Goal: Transaction & Acquisition: Purchase product/service

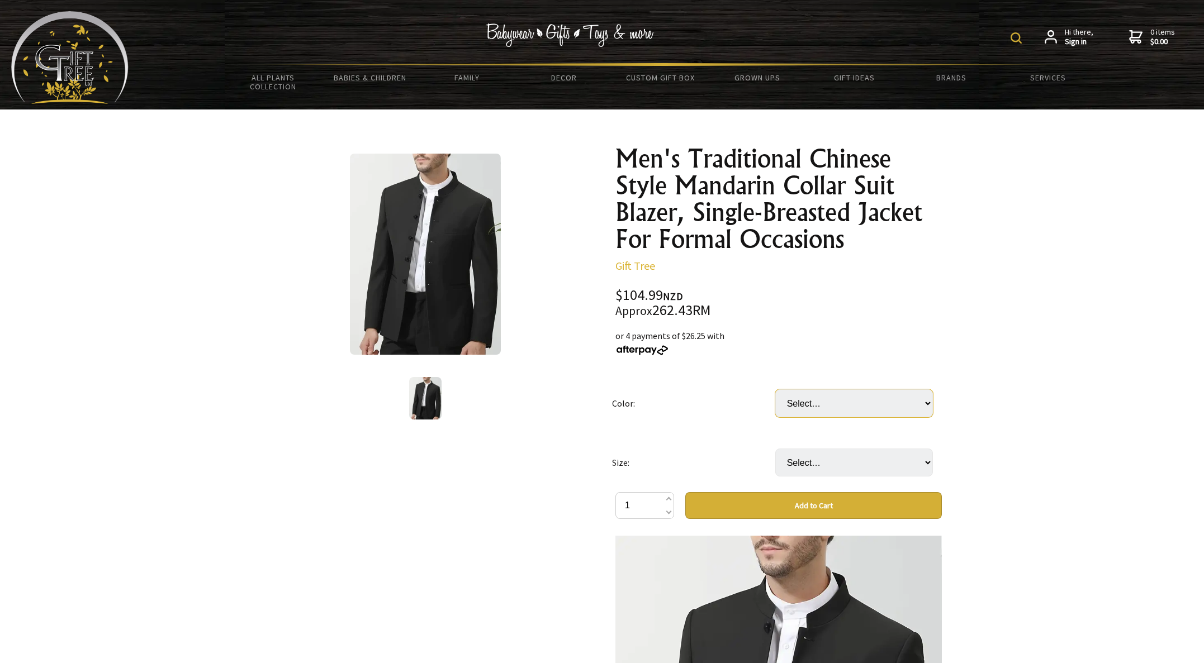
click at [850, 394] on select "Select… Black" at bounding box center [854, 404] width 158 height 28
select select "Black"
click at [775, 390] on select "Select… Black" at bounding box center [854, 404] width 158 height 28
click at [834, 465] on select "Select… S M L XL" at bounding box center [854, 463] width 158 height 28
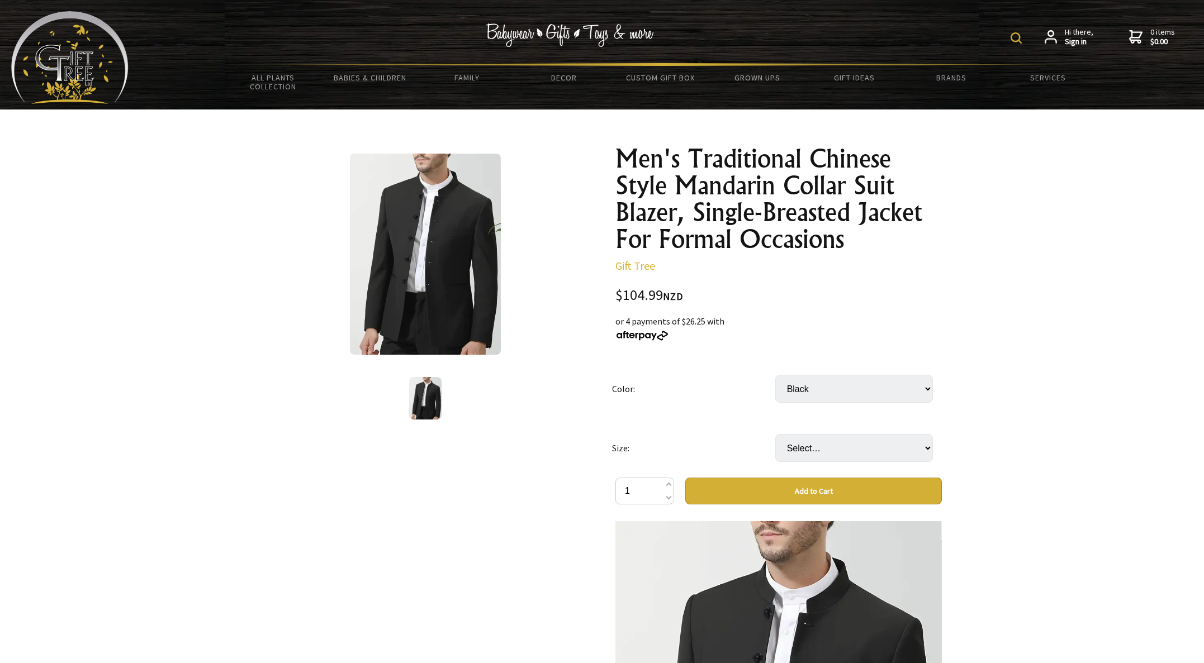
click at [836, 444] on select "Select… S M L XL" at bounding box center [854, 448] width 158 height 28
select select "XL"
click at [775, 434] on select "Select… S M L XL" at bounding box center [854, 448] width 158 height 28
click at [928, 387] on select "Select… Black" at bounding box center [854, 389] width 158 height 28
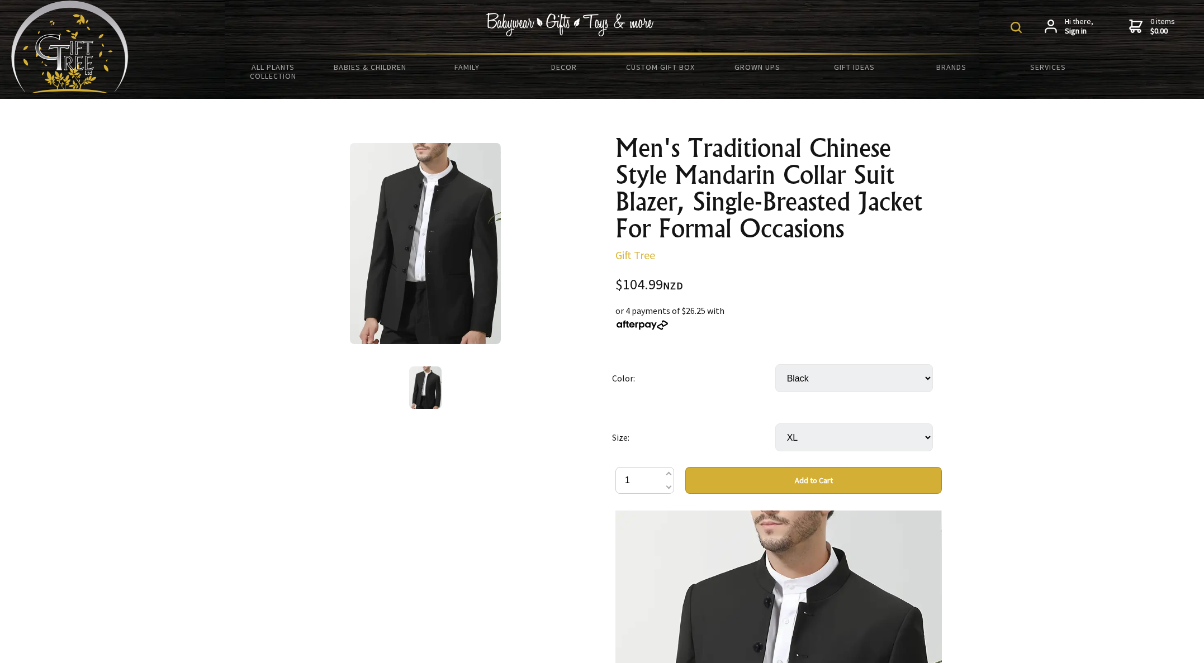
scroll to position [11, 0]
click at [997, 31] on div "Hi there, Sign in 0 items $0.00" at bounding box center [661, 26] width 1064 height 52
click at [1019, 25] on img at bounding box center [1016, 26] width 11 height 11
click at [1016, 469] on div at bounding box center [602, 544] width 1204 height 893
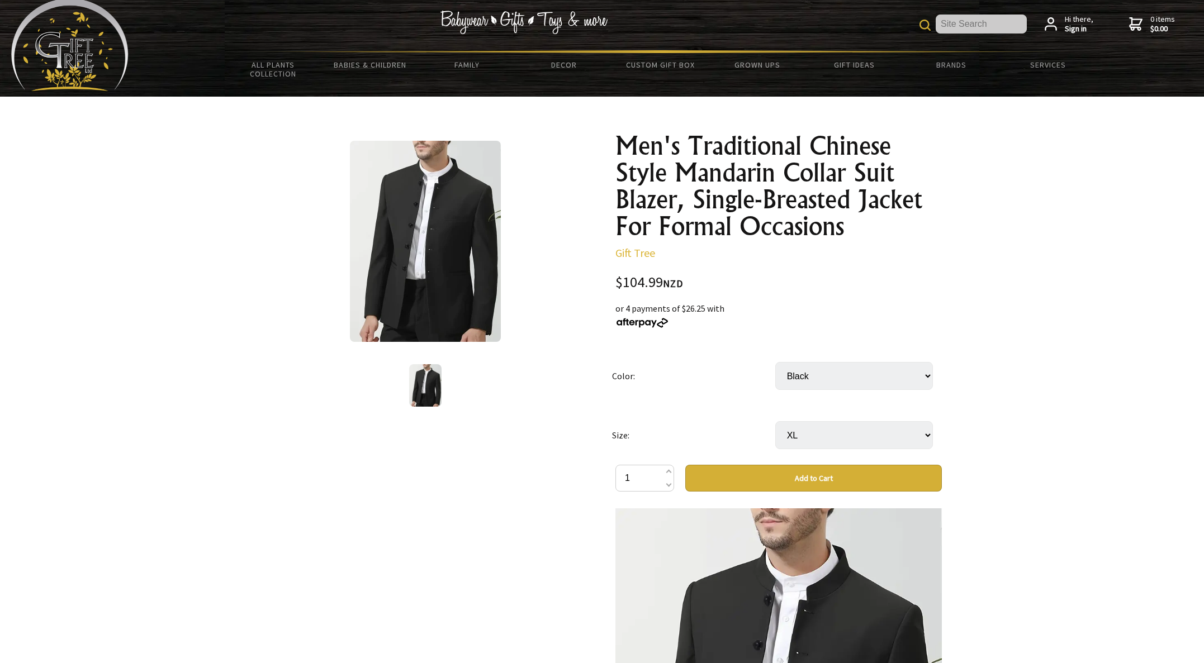
scroll to position [13, 0]
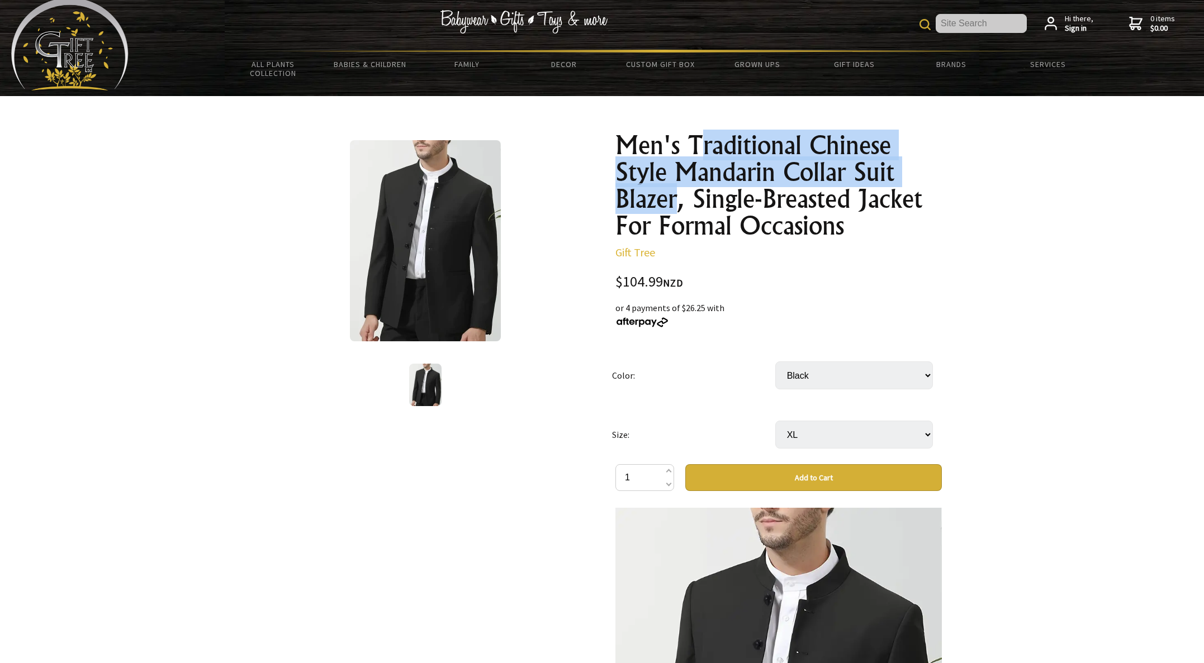
drag, startPoint x: 695, startPoint y: 138, endPoint x: 673, endPoint y: 198, distance: 64.2
click at [673, 198] on h1 "Men's Traditional Chinese Style Mandarin Collar Suit Blazer, Single-Breasted Ja…" at bounding box center [778, 185] width 326 height 107
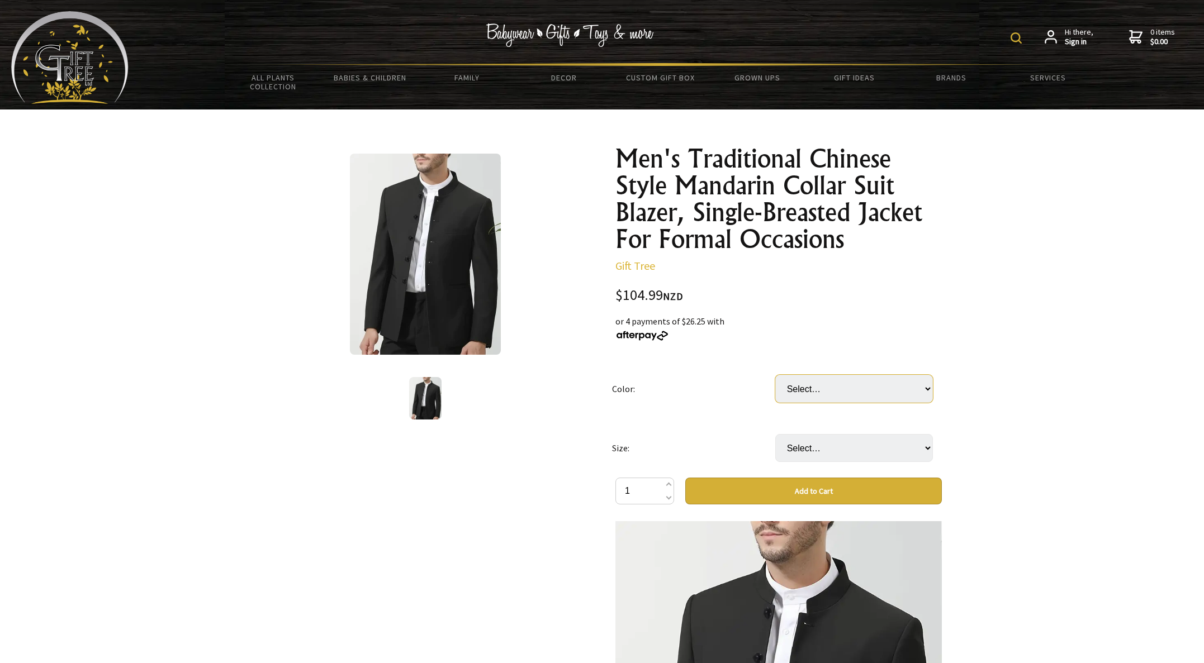
click at [835, 382] on select "Select… Black" at bounding box center [854, 389] width 158 height 28
select select "Black"
click at [775, 375] on select "Select… Black" at bounding box center [854, 389] width 158 height 28
click at [824, 439] on select "Select… S M L XL" at bounding box center [854, 448] width 158 height 28
click at [821, 447] on select "Select… S M L XL" at bounding box center [854, 448] width 158 height 28
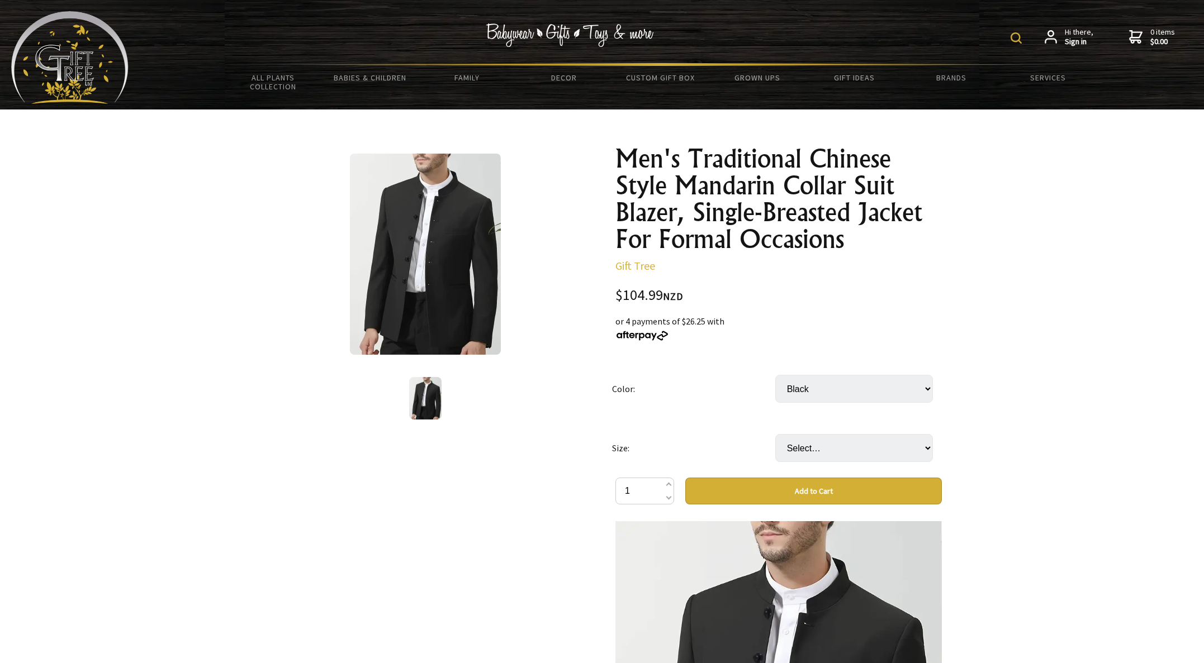
select select "XL"
click at [775, 434] on select "Select… S M L XL" at bounding box center [854, 448] width 158 height 28
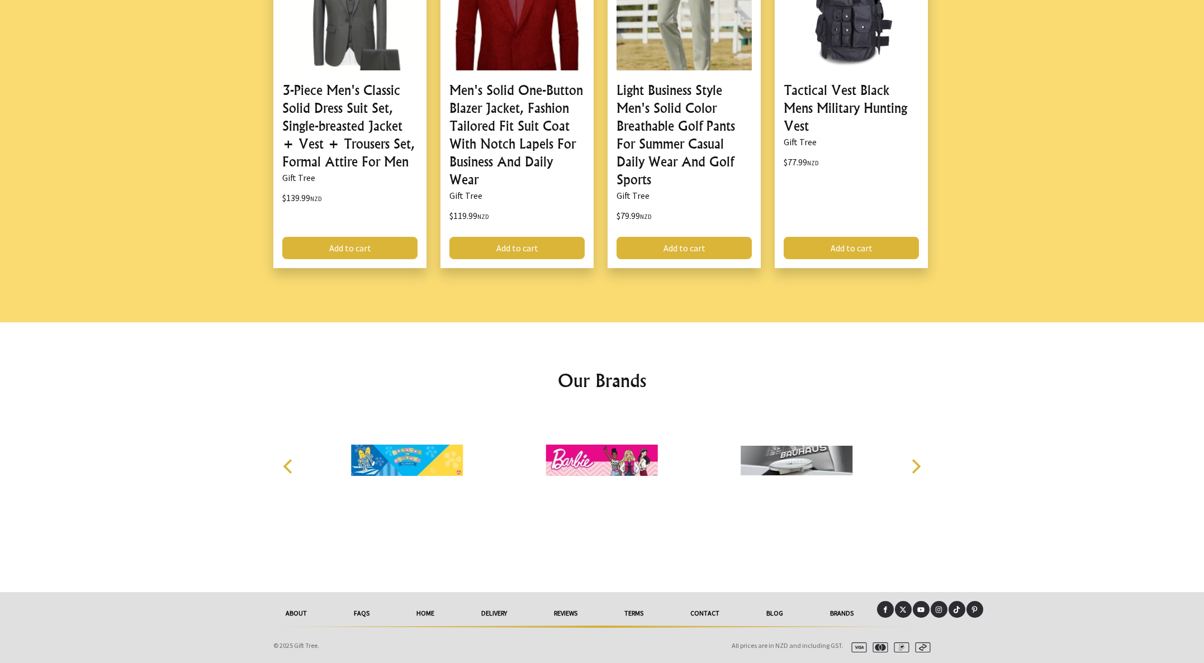
scroll to position [1662, 0]
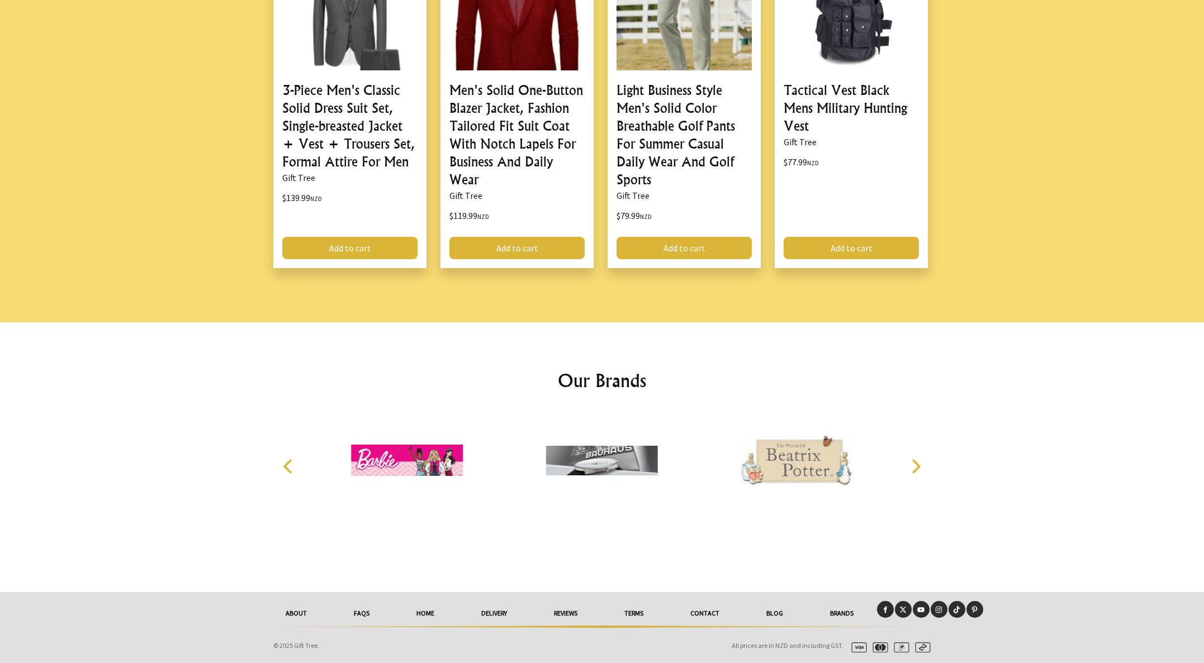
click at [488, 622] on link "delivery" at bounding box center [494, 613] width 73 height 25
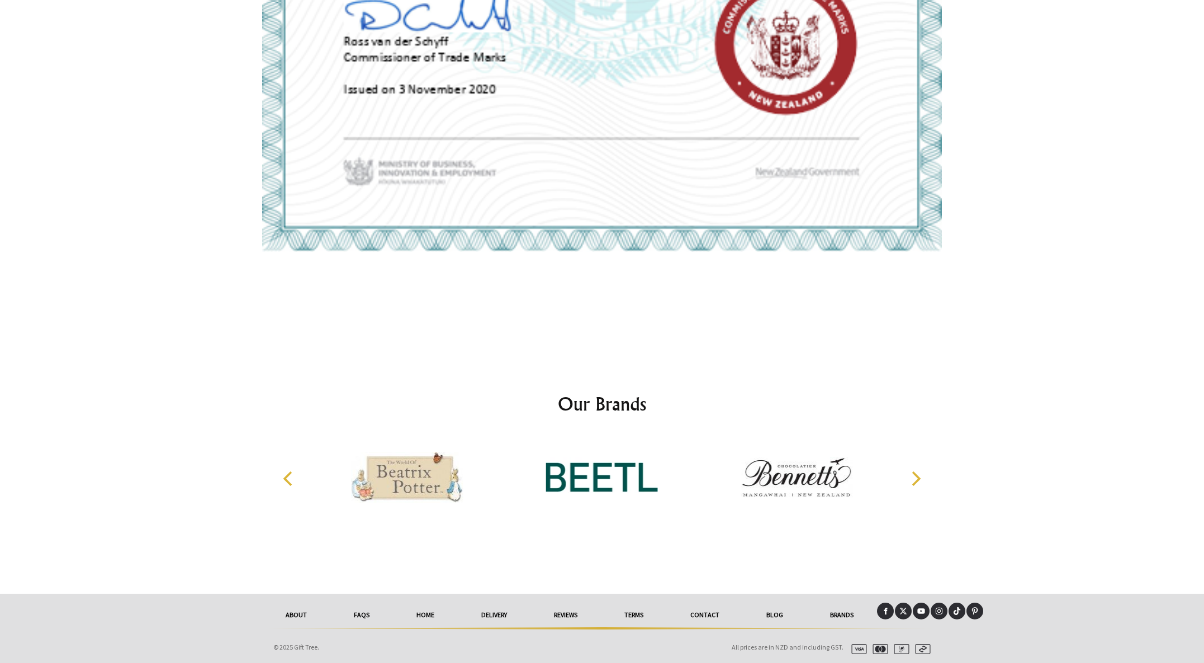
scroll to position [2701, 0]
